Goal: Browse casually: Explore the website without a specific task or goal

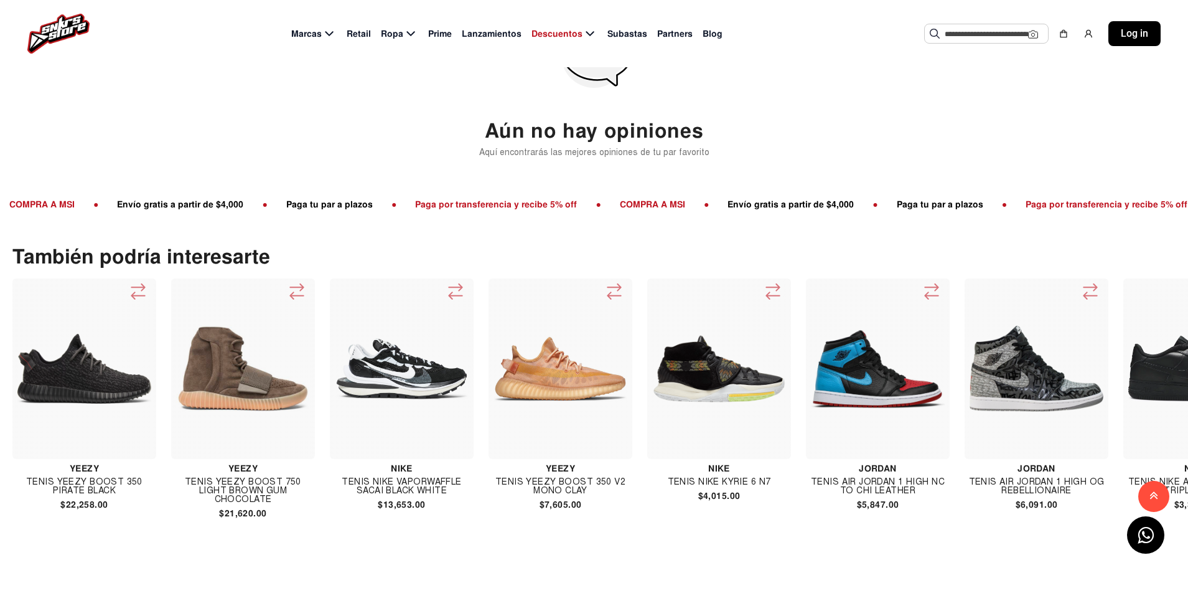
click at [78, 375] on img at bounding box center [84, 369] width 134 height 70
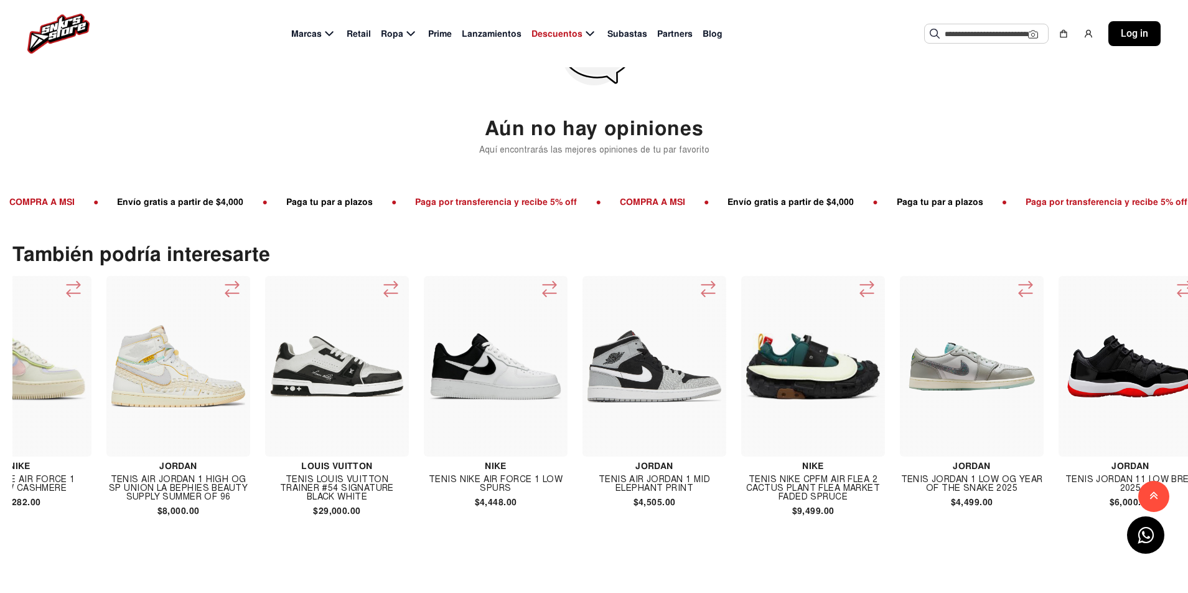
scroll to position [0, 4109]
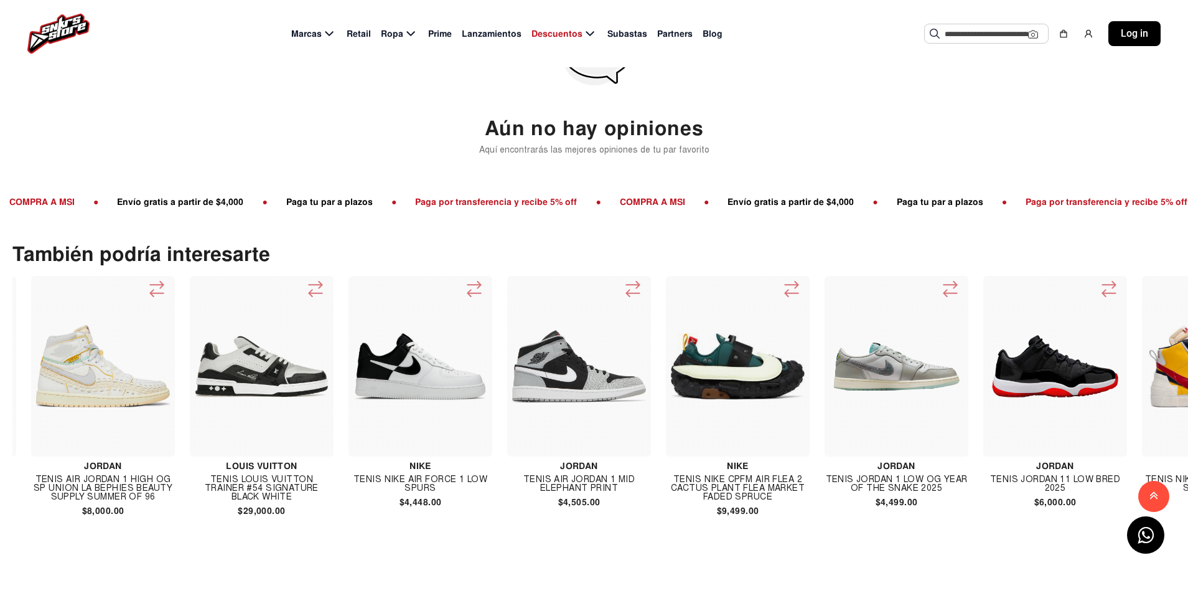
click at [885, 384] on img at bounding box center [897, 366] width 134 height 134
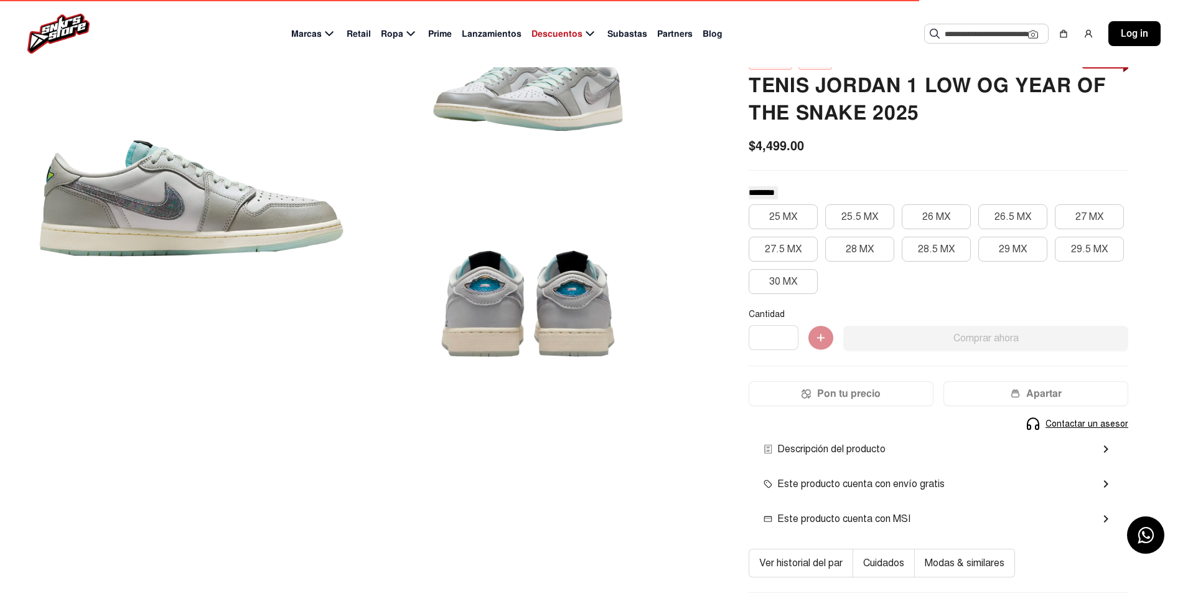
scroll to position [125, 0]
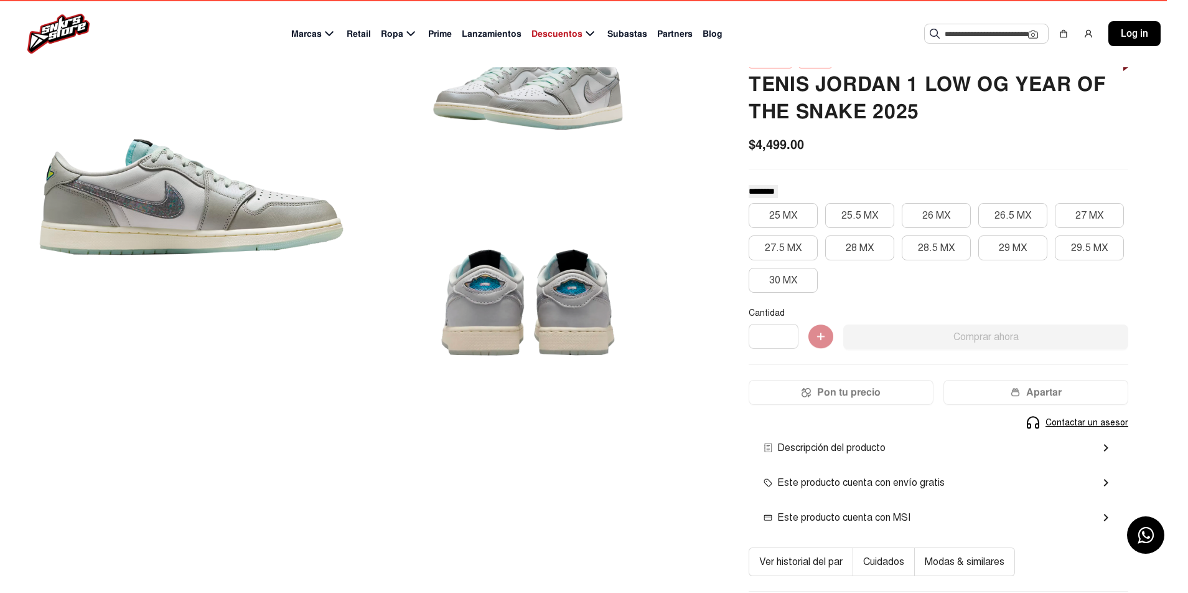
click at [492, 298] on div at bounding box center [528, 302] width 322 height 197
